Goal: Task Accomplishment & Management: Complete application form

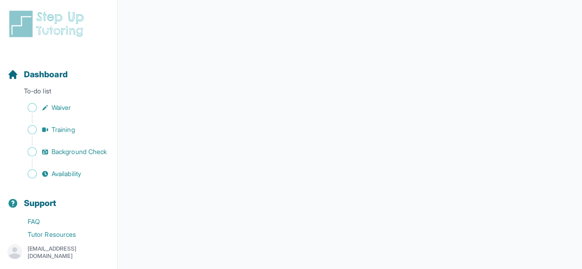
scroll to position [220, 0]
click at [90, 204] on div "Support" at bounding box center [59, 203] width 110 height 20
click at [33, 179] on span "Sidebar" at bounding box center [32, 173] width 9 height 9
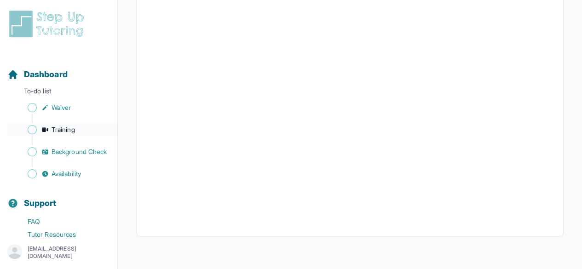
click at [34, 129] on span "Sidebar" at bounding box center [32, 129] width 9 height 9
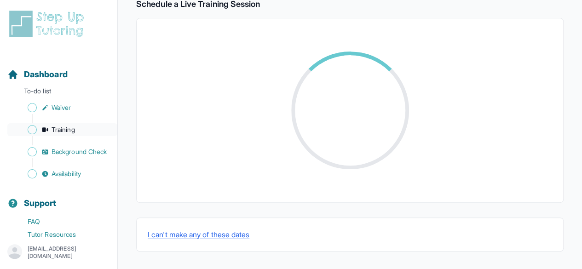
scroll to position [265, 0]
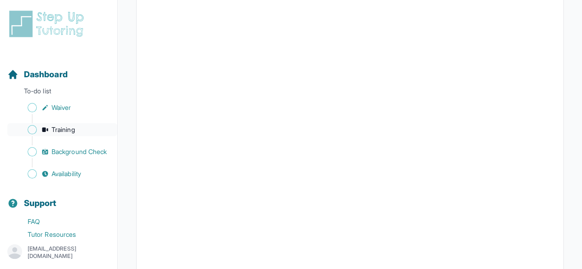
click at [34, 109] on span "Sidebar" at bounding box center [32, 107] width 9 height 9
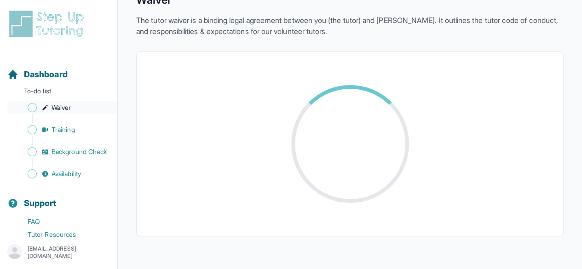
click at [35, 134] on link "Training" at bounding box center [62, 129] width 110 height 13
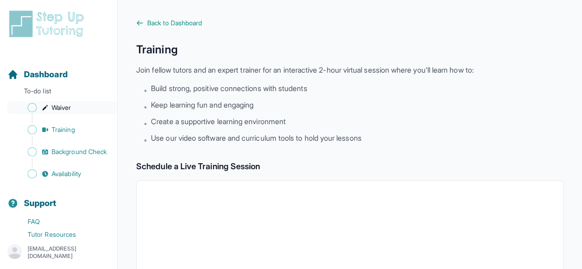
click at [35, 107] on span "Sidebar" at bounding box center [32, 107] width 9 height 9
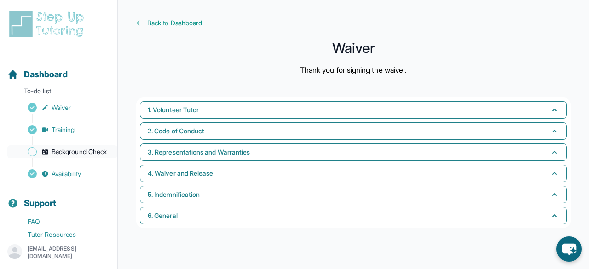
click at [29, 157] on span "Sidebar" at bounding box center [32, 151] width 9 height 9
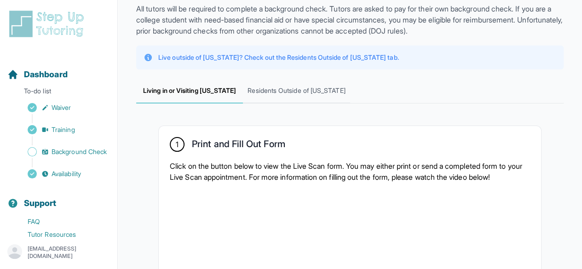
scroll to position [66, 0]
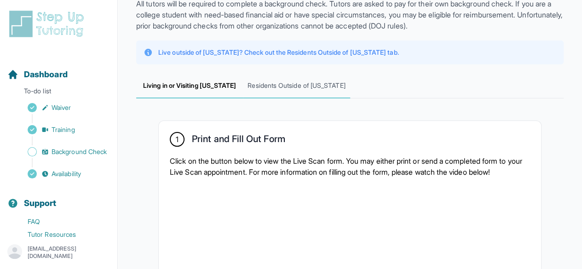
click at [327, 87] on span "Residents Outside of California" at bounding box center [296, 86] width 107 height 25
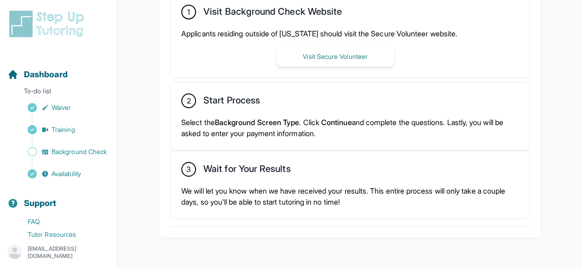
scroll to position [285, 0]
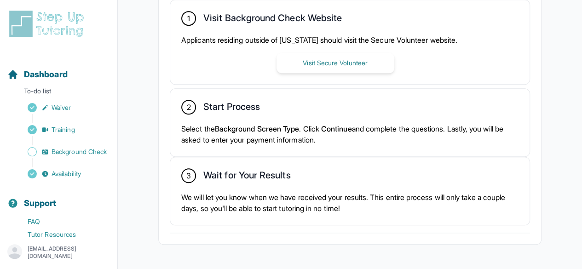
click at [373, 96] on div "2 Start Process Select the Background Screen Type . Click Continue and complete…" at bounding box center [350, 123] width 360 height 68
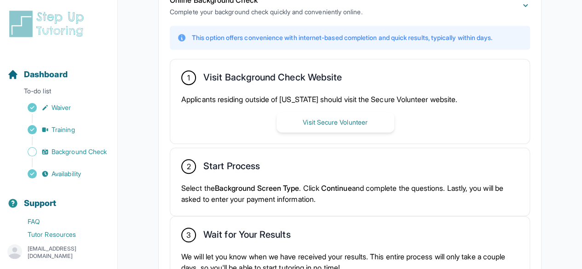
scroll to position [230, 0]
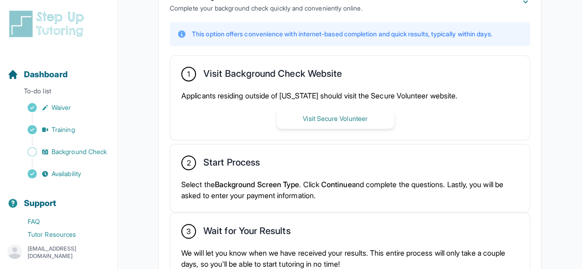
click at [389, 117] on button "Visit Secure Volunteer" at bounding box center [336, 119] width 118 height 20
click at [256, 176] on div "2 Start Process Select the Background Screen Type . Click Continue and complete…" at bounding box center [350, 179] width 360 height 68
click at [195, 164] on div "2 Start Process" at bounding box center [349, 164] width 337 height 16
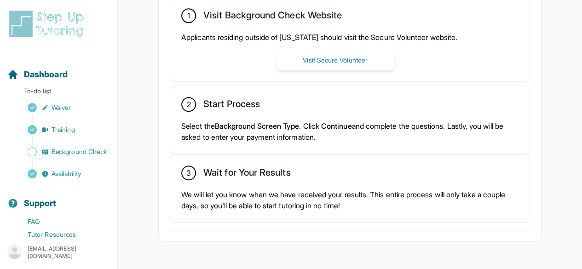
scroll to position [313, 0]
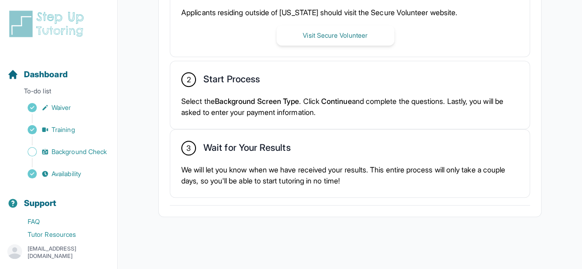
click at [552, 125] on div "Complete Your Background Check Online Background Check Complete your background…" at bounding box center [350, 46] width 428 height 388
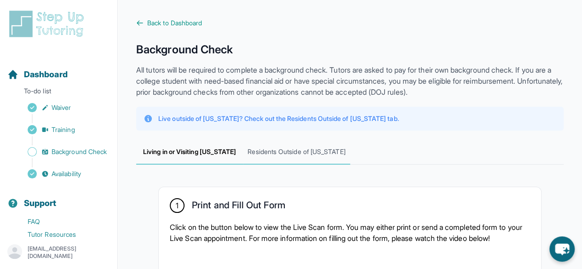
click at [269, 155] on span "Residents Outside of California" at bounding box center [296, 152] width 107 height 25
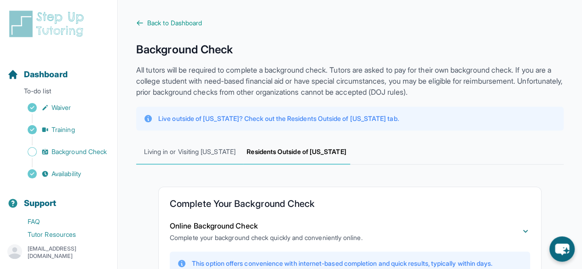
click at [194, 151] on span "Living in or Visiting California" at bounding box center [189, 152] width 107 height 25
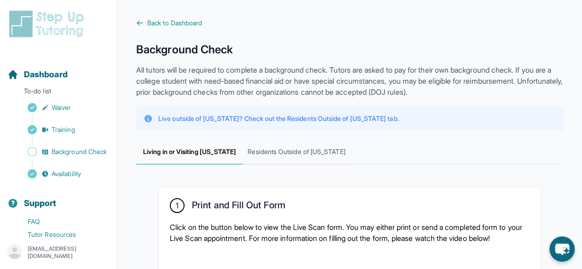
click at [408, 157] on nav "Living in or Visiting California Residents Outside of California" at bounding box center [350, 152] width 428 height 25
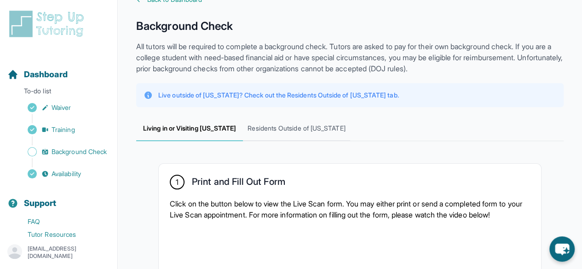
click at [334, 128] on span "Residents Outside of California" at bounding box center [296, 128] width 107 height 25
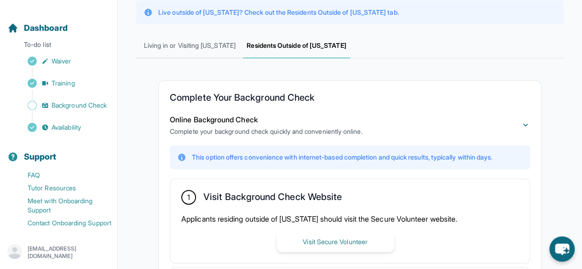
scroll to position [50, 0]
click at [96, 130] on link "Availability" at bounding box center [62, 127] width 110 height 13
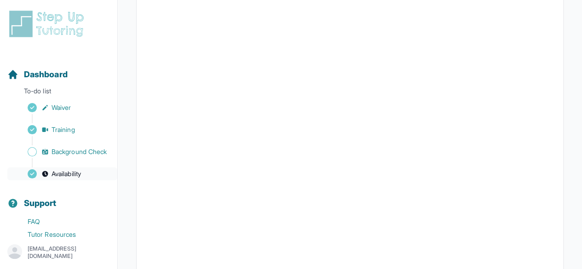
click at [59, 179] on span "Availability" at bounding box center [66, 173] width 29 height 9
click at [35, 179] on span "Sidebar" at bounding box center [32, 173] width 9 height 9
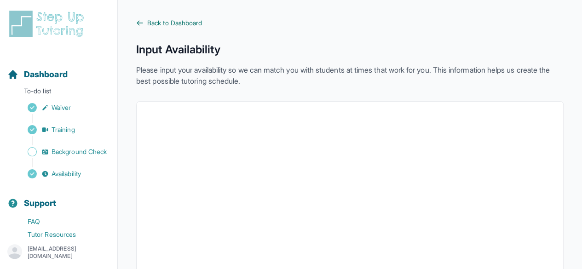
click at [181, 26] on span "Back to Dashboard" at bounding box center [174, 22] width 55 height 9
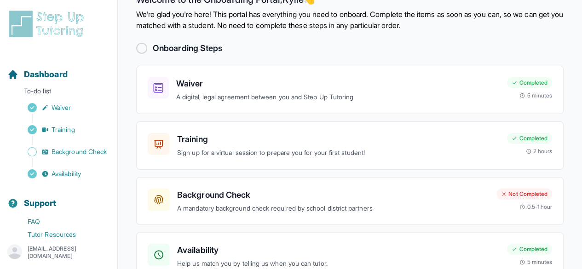
scroll to position [77, 0]
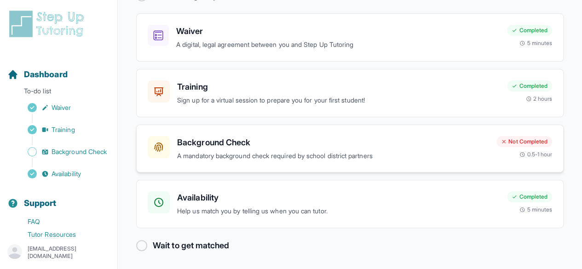
click at [493, 154] on div "Background Check A mandatory background check required by school district partn…" at bounding box center [350, 148] width 405 height 25
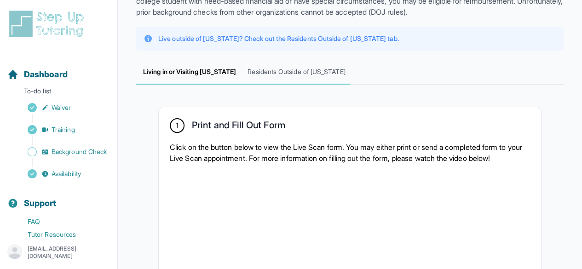
click at [315, 74] on span "Residents Outside of [US_STATE]" at bounding box center [296, 72] width 107 height 25
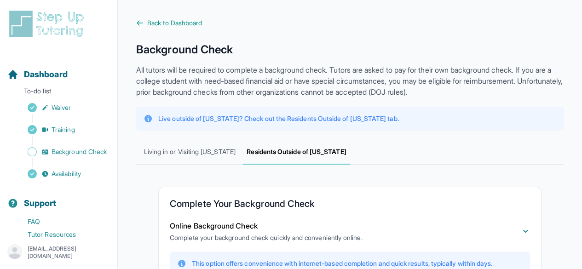
click at [140, 23] on icon at bounding box center [139, 22] width 7 height 7
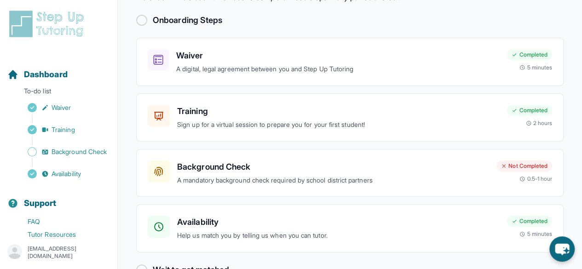
scroll to position [77, 0]
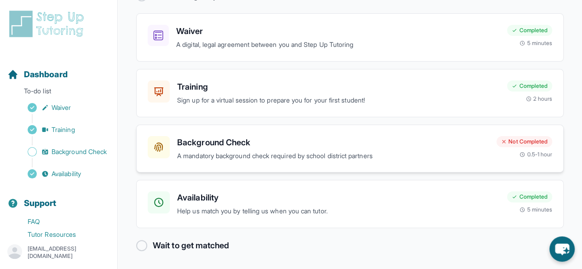
click at [175, 156] on div "Background Check A mandatory background check required by school district partn…" at bounding box center [319, 148] width 342 height 25
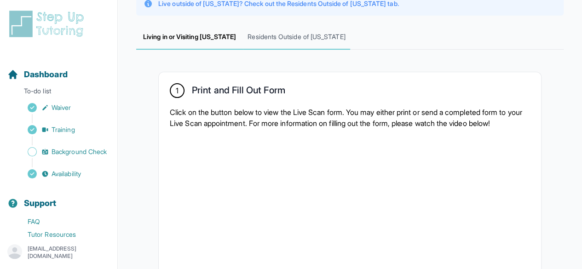
click at [294, 47] on span "Residents Outside of [US_STATE]" at bounding box center [296, 37] width 107 height 25
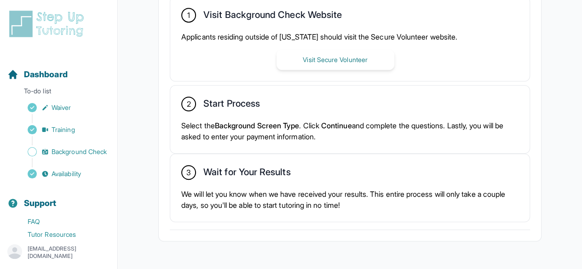
scroll to position [313, 0]
